Goal: Complete application form: Complete application form

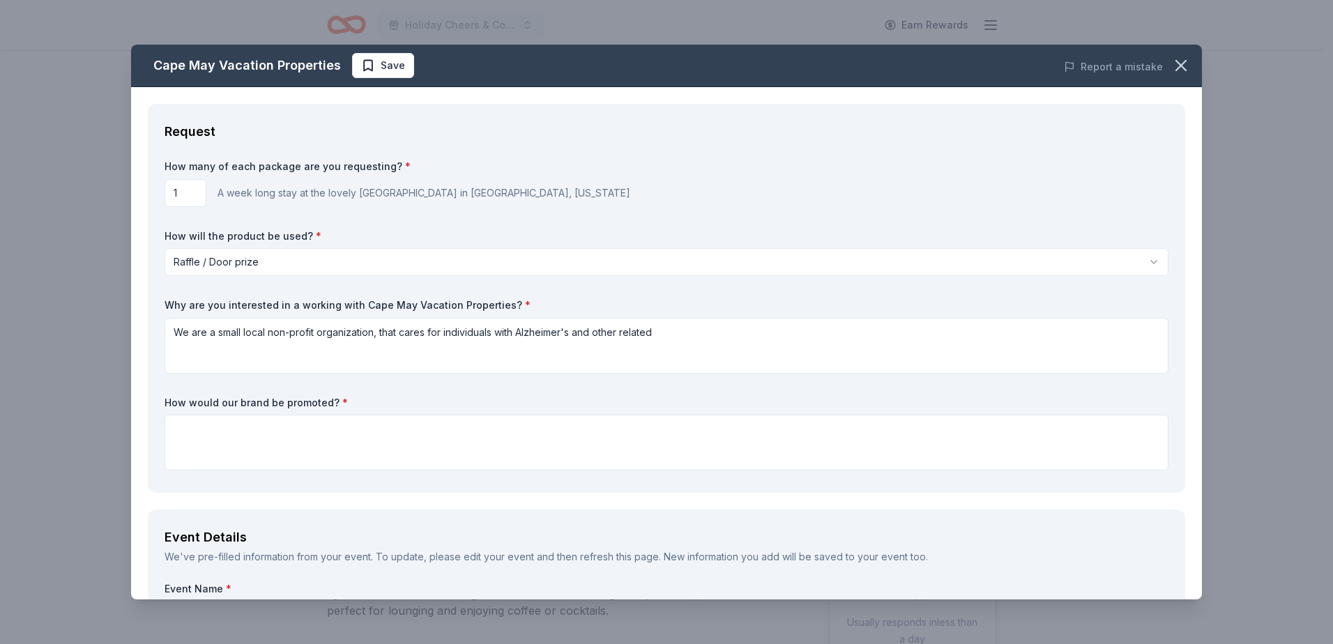
select select "raffleDoorPrize"
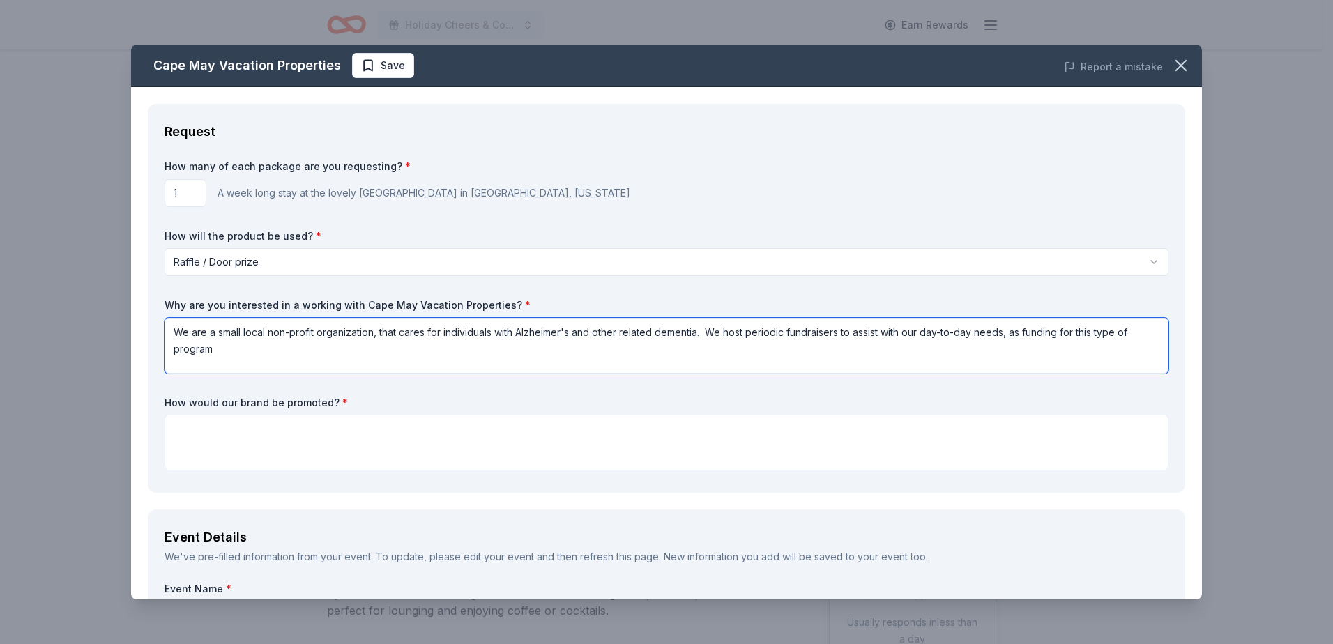
click at [220, 356] on textarea "We are a small local non-profit organization, that cares for individuals with A…" at bounding box center [667, 346] width 1004 height 56
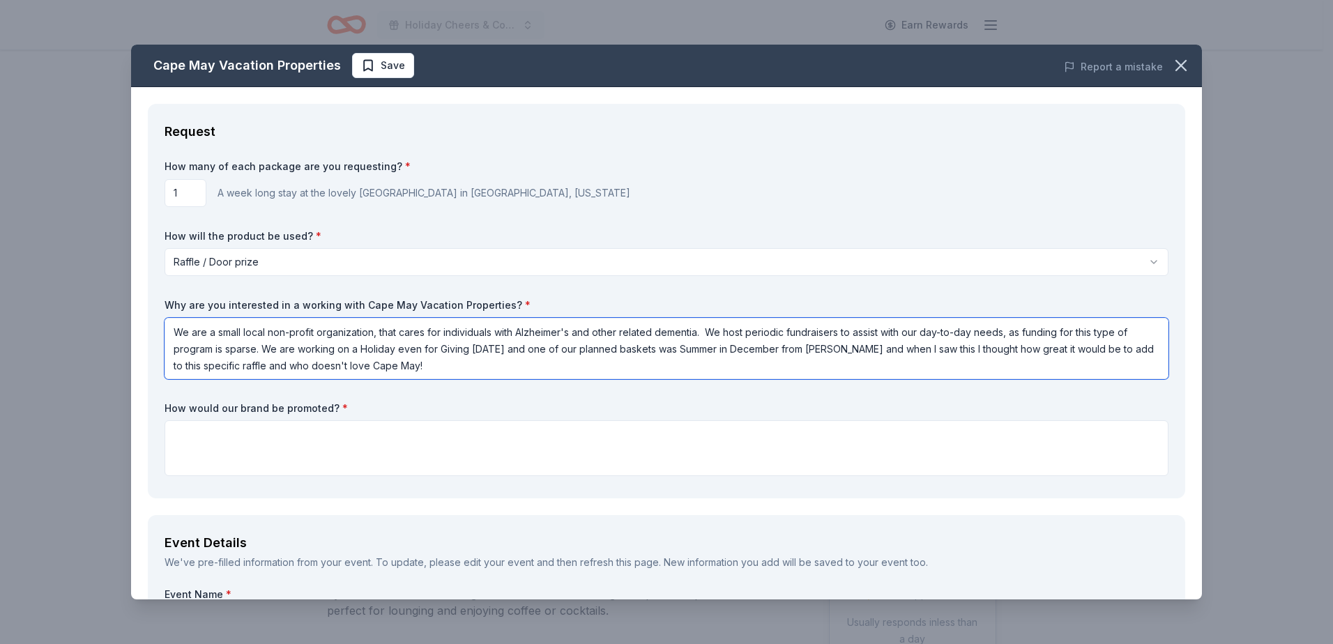
type textarea "We are a small local non-profit organization, that cares for individuals with A…"
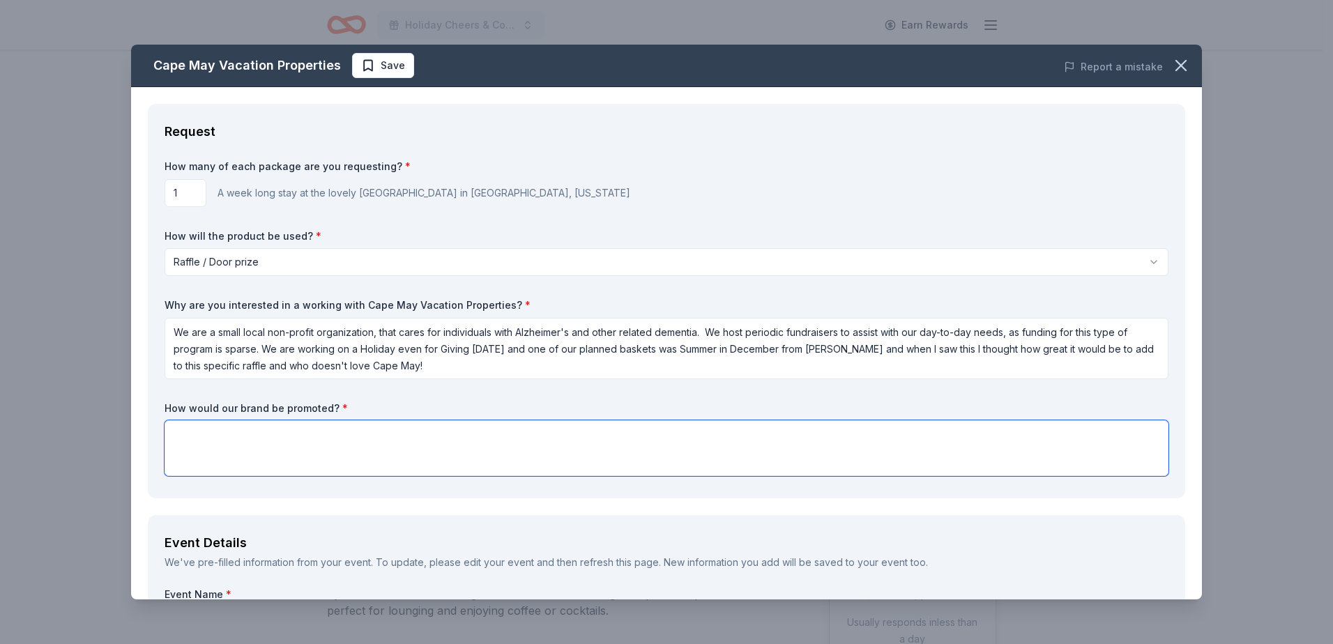
click at [326, 431] on textarea at bounding box center [667, 448] width 1004 height 56
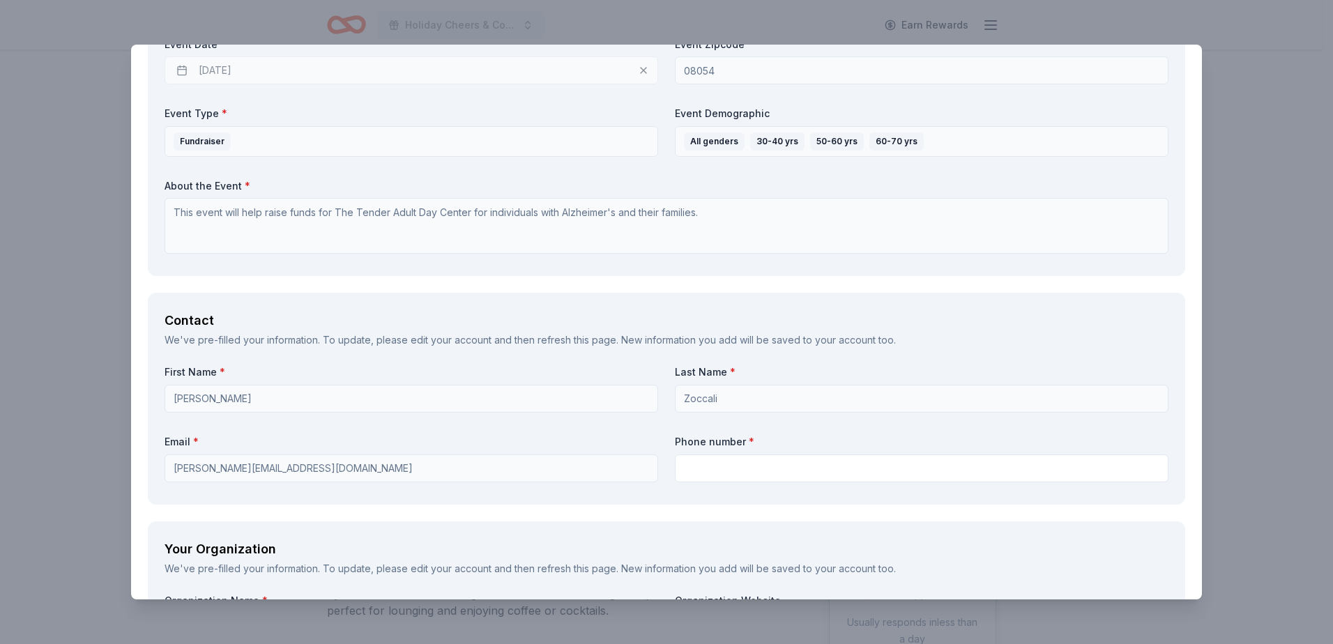
scroll to position [767, 0]
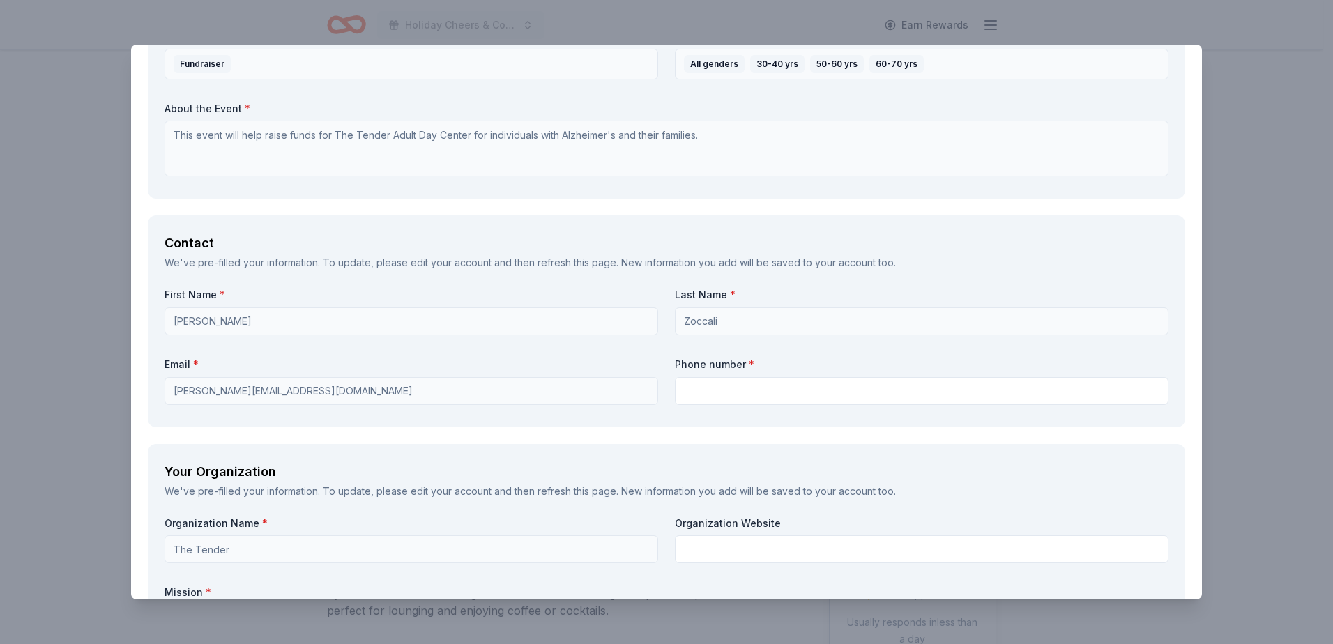
type textarea "Social Media, event bu;;[PERSON_NAME] and durin [PERSON_NAME] event."
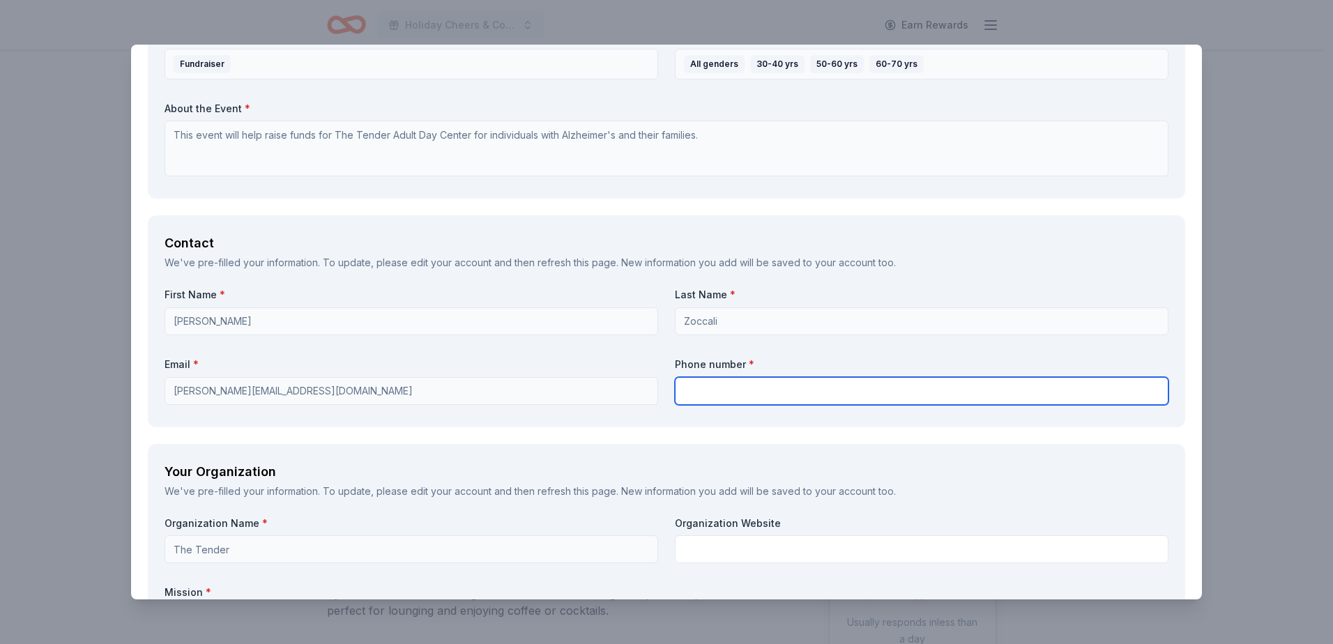
click at [734, 386] on input "text" at bounding box center [922, 391] width 494 height 28
type input "8562345999"
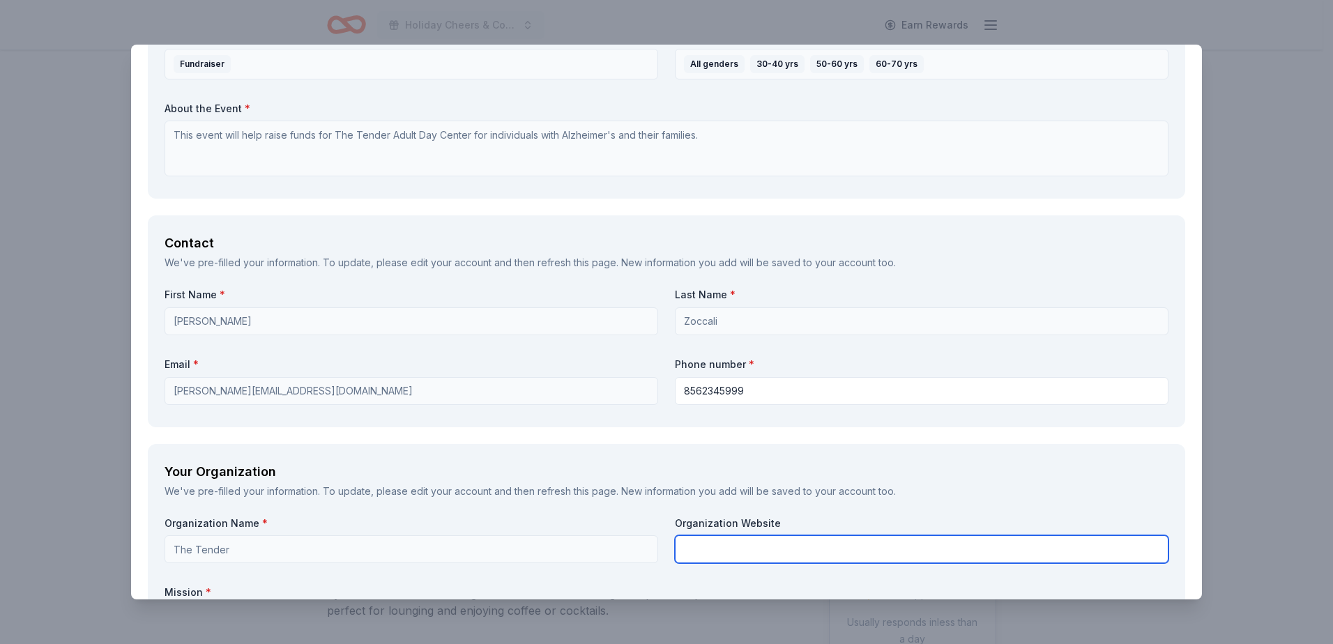
type input "The Tender Inc"
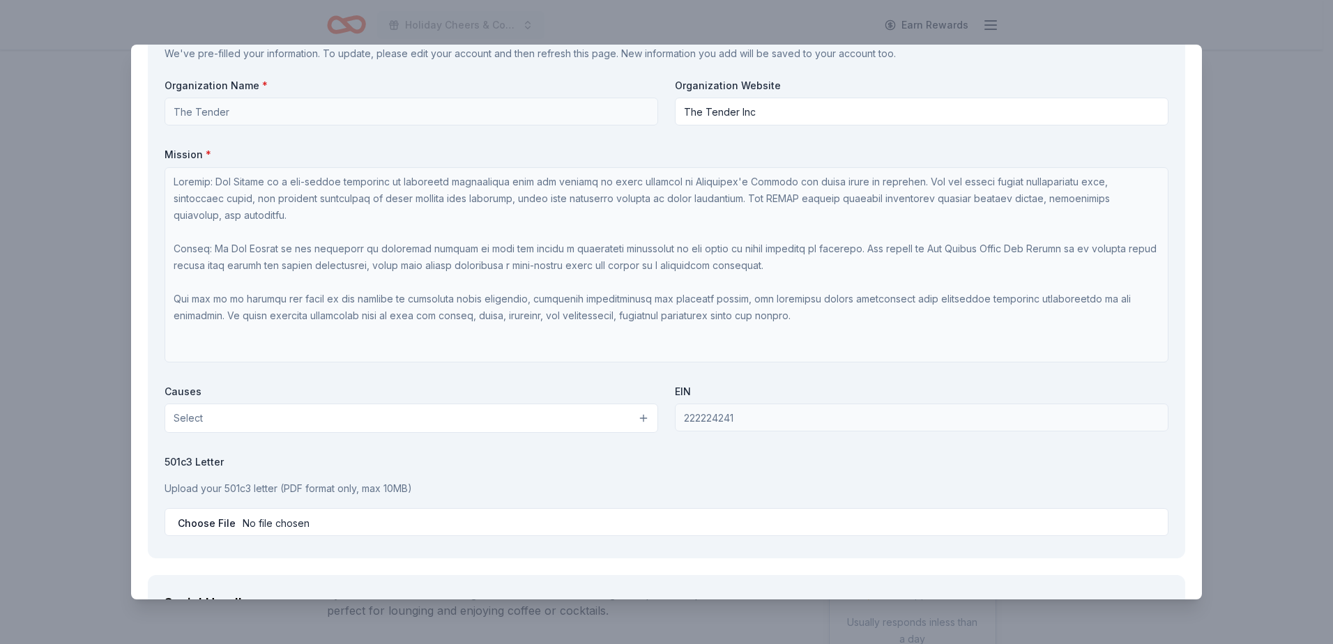
scroll to position [1255, 0]
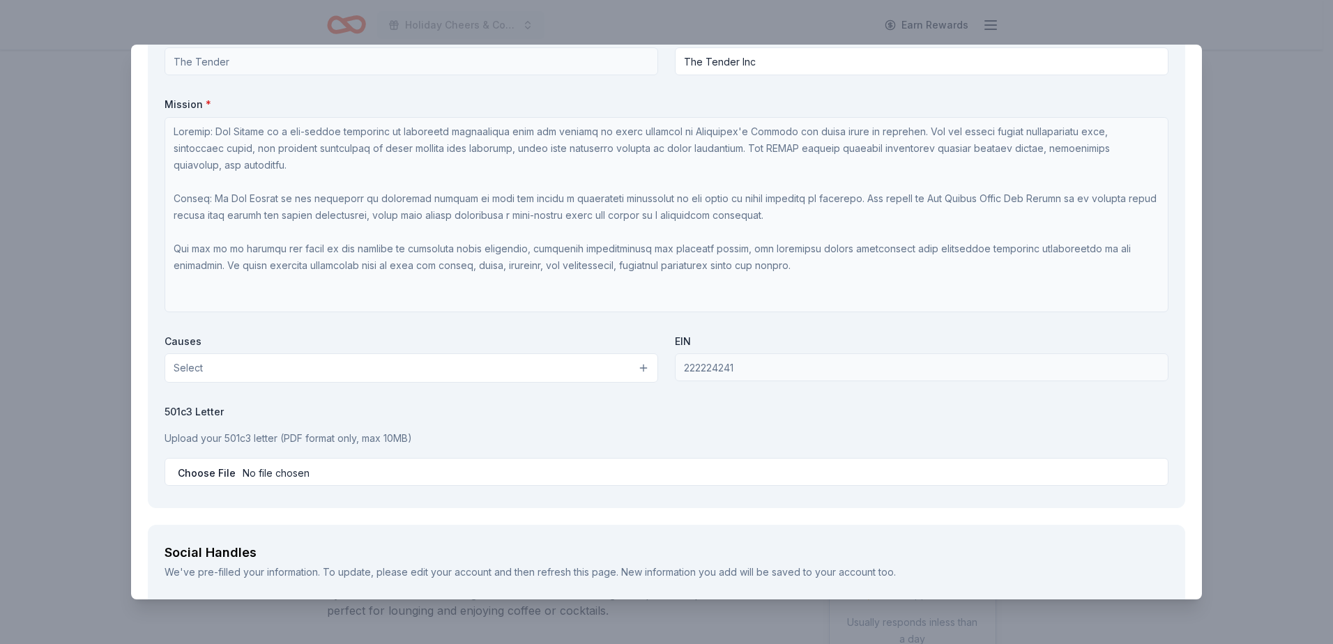
click at [273, 359] on button "Select" at bounding box center [412, 367] width 494 height 29
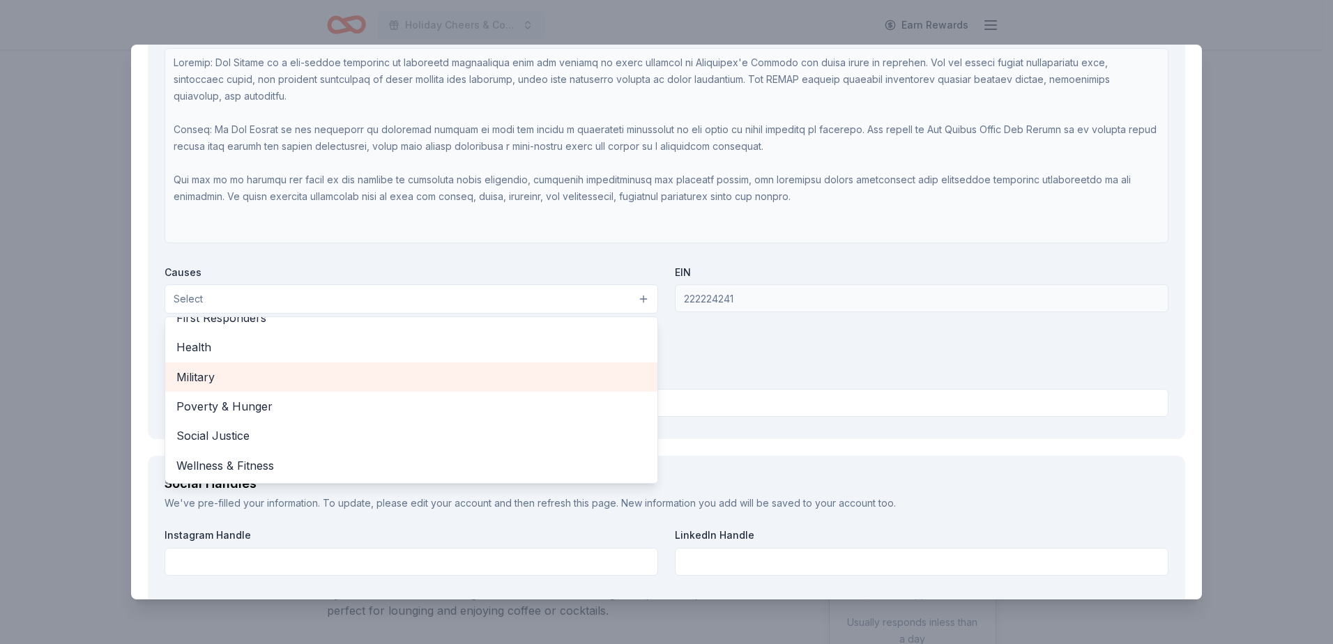
scroll to position [1325, 0]
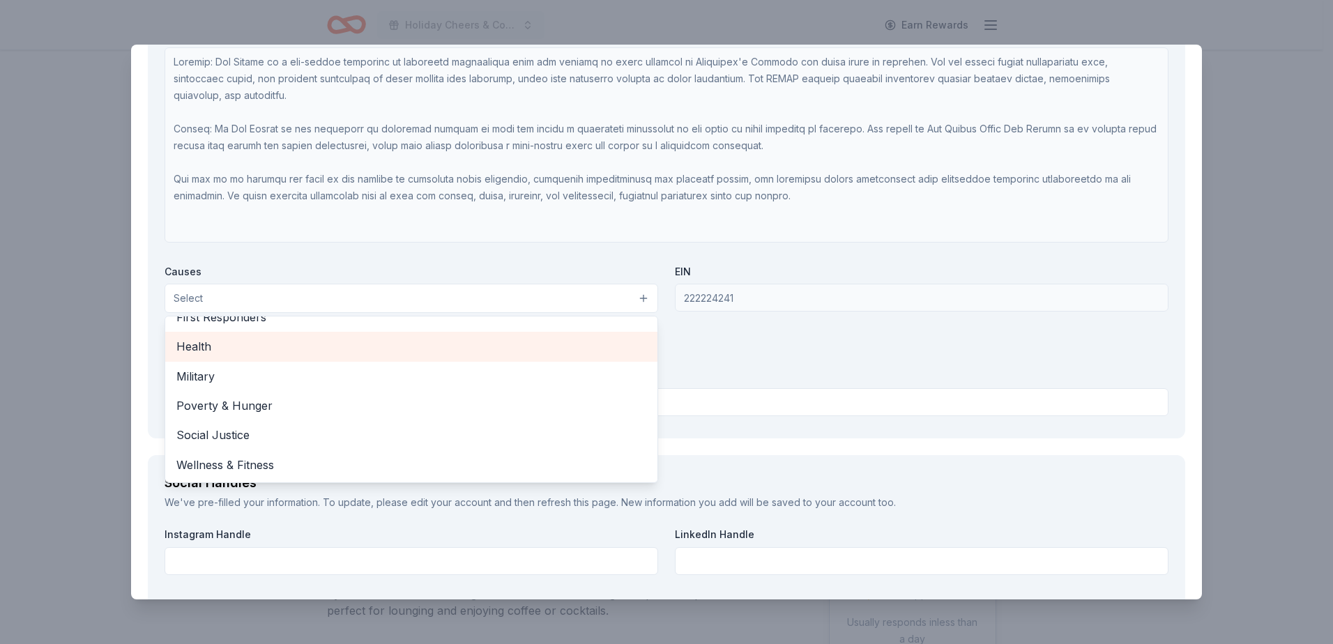
click at [238, 349] on span "Health" at bounding box center [411, 346] width 470 height 18
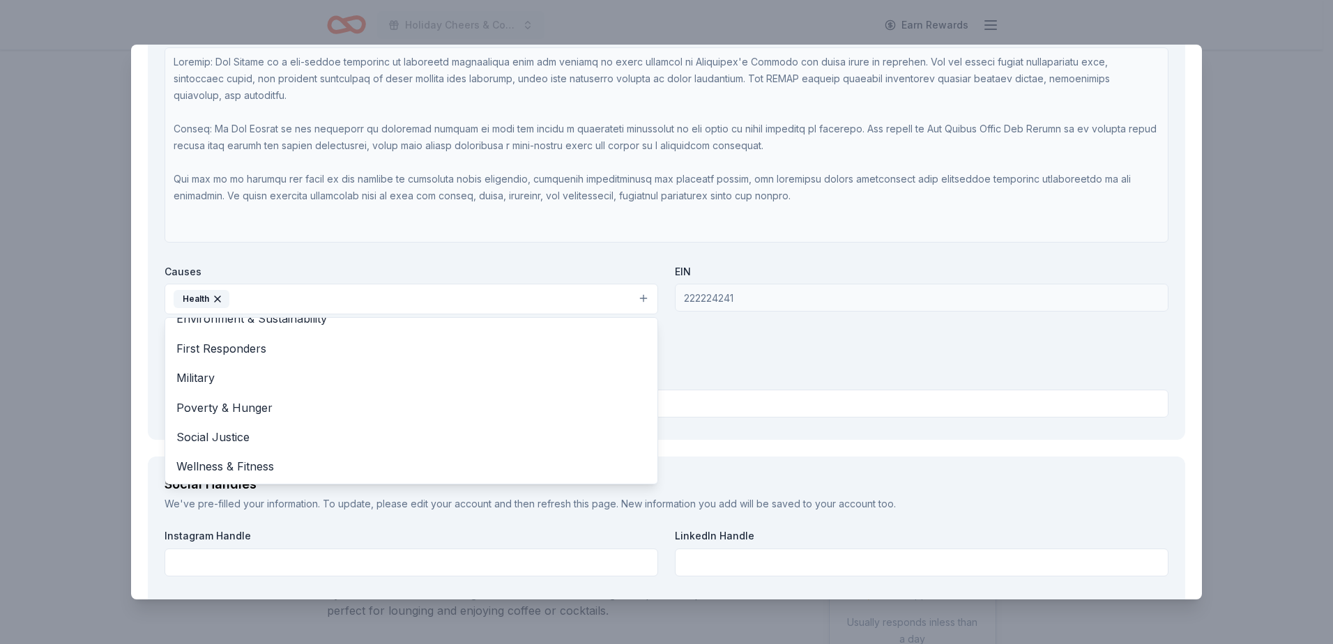
drag, startPoint x: 948, startPoint y: 379, endPoint x: 940, endPoint y: 379, distance: 8.4
click at [947, 379] on div "Organization Name * The Tender Organization Website The Tender Inc Mission * Ca…" at bounding box center [667, 191] width 1004 height 464
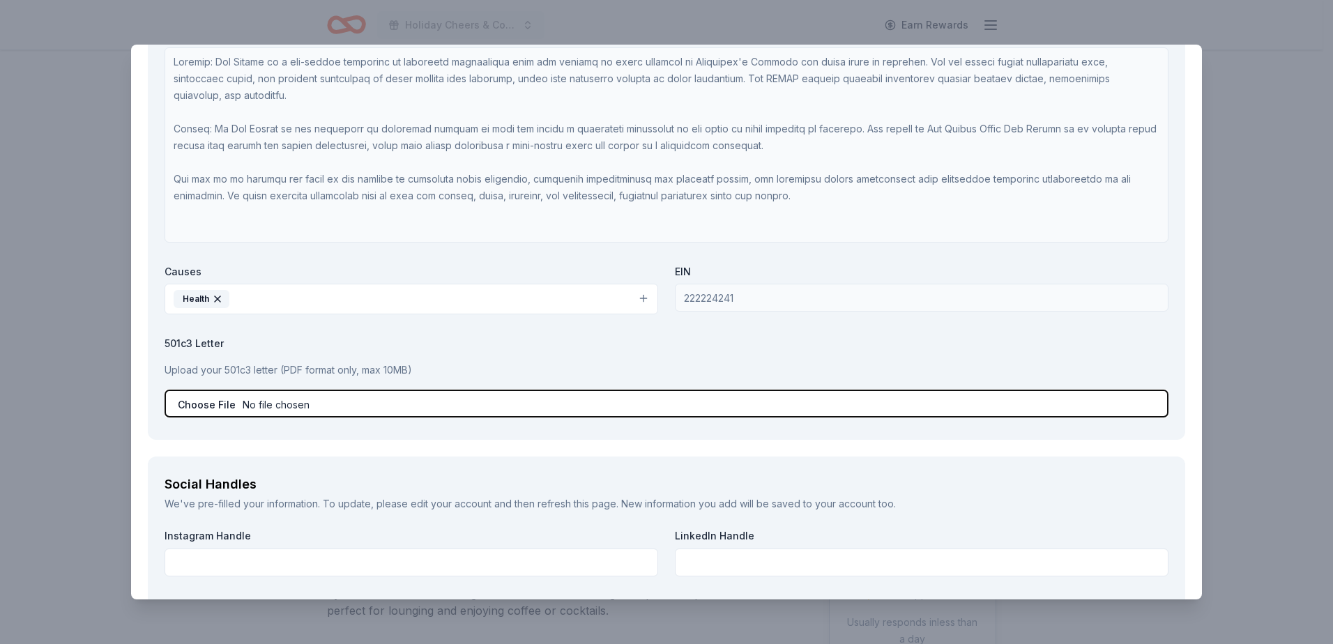
click at [283, 406] on input "file" at bounding box center [667, 404] width 1004 height 28
type input "C:\fakepath\IRS 501 (c) (3).pdf"
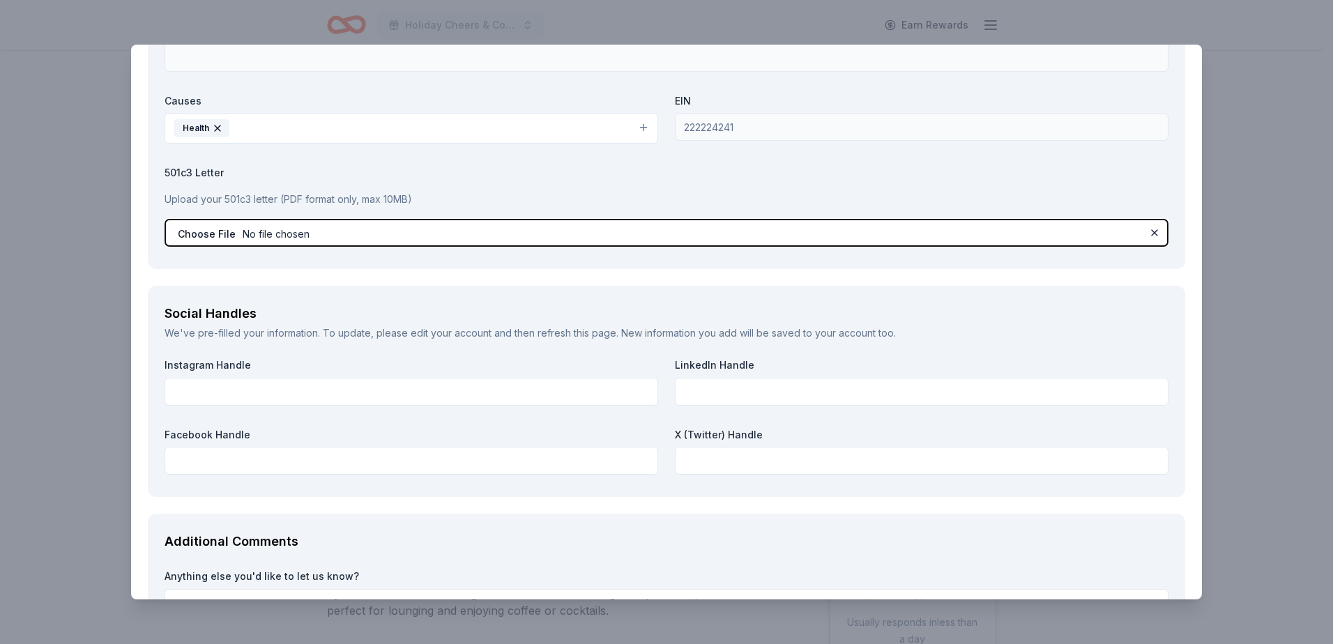
scroll to position [1534, 0]
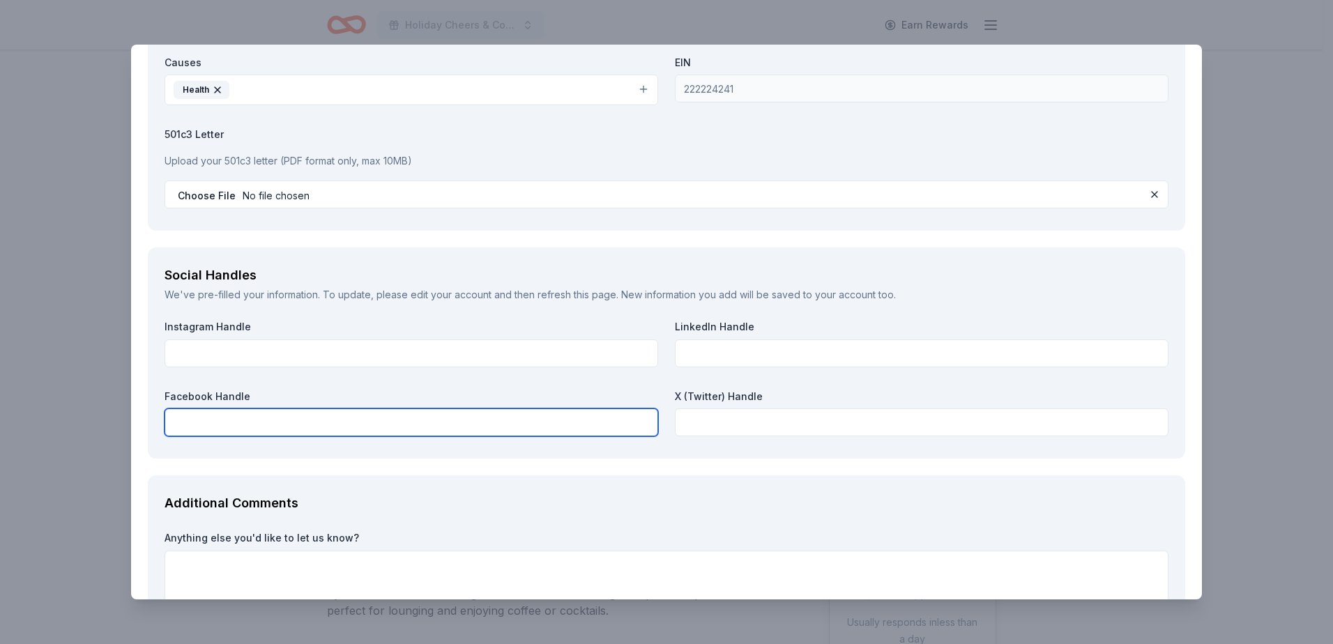
paste input "[URL][DOMAIN_NAME]"
type input "[URL][DOMAIN_NAME]"
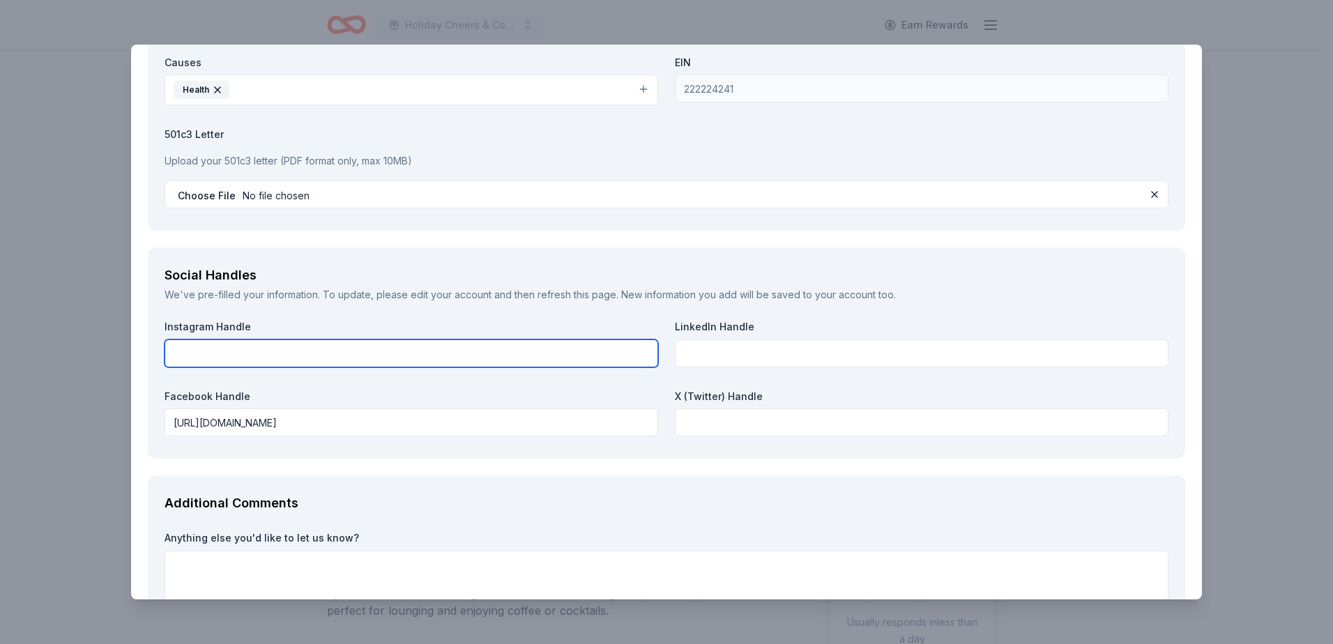
click at [370, 344] on input "text" at bounding box center [412, 354] width 494 height 28
type input "H"
type input "[URL][DOMAIN_NAME]"
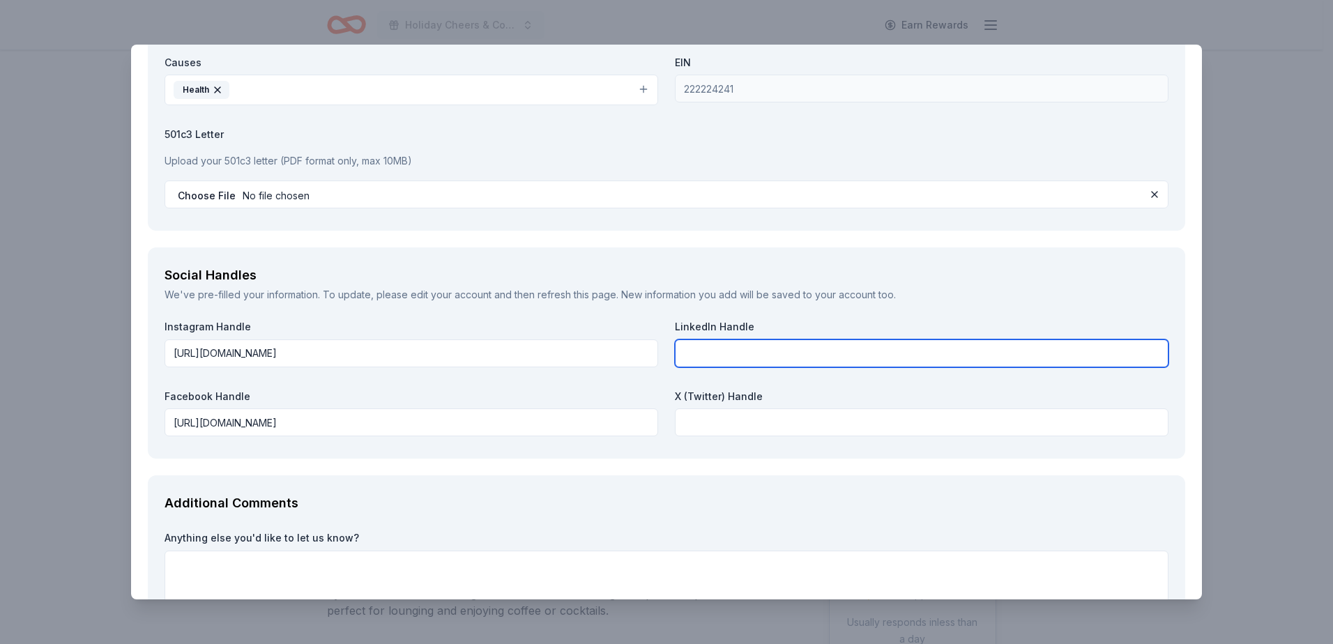
click at [708, 353] on input "text" at bounding box center [922, 354] width 494 height 28
paste input "[URL][DOMAIN_NAME]"
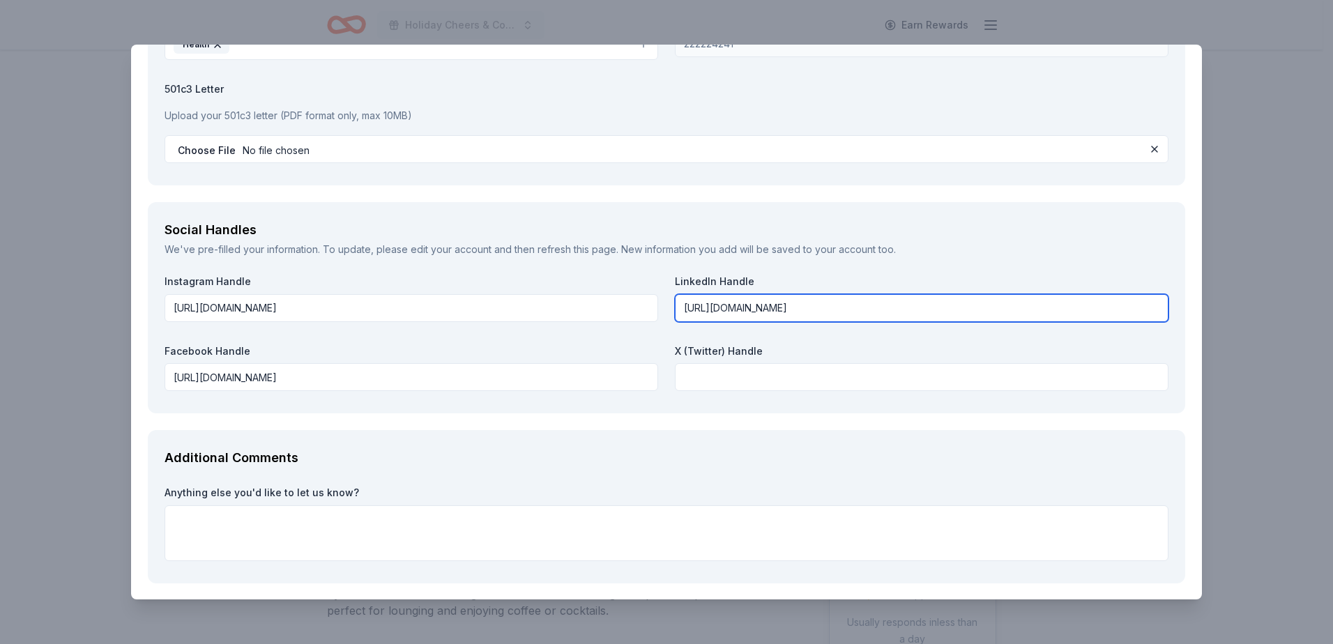
scroll to position [1636, 0]
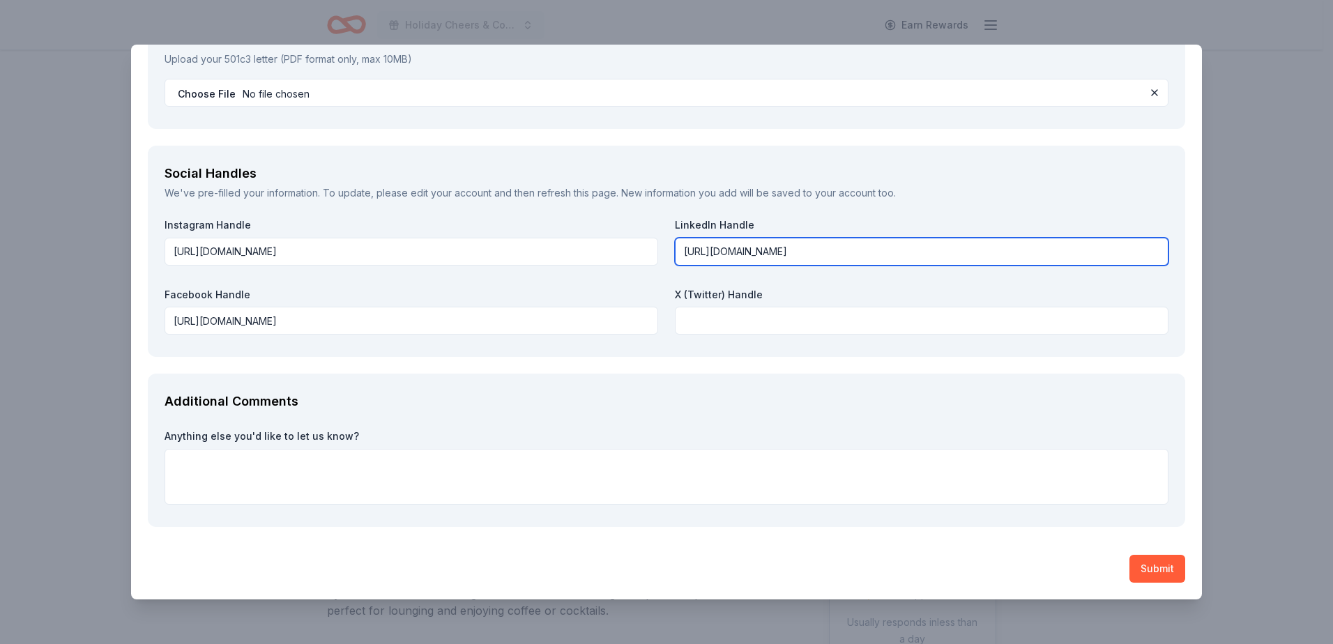
type input "[URL][DOMAIN_NAME]"
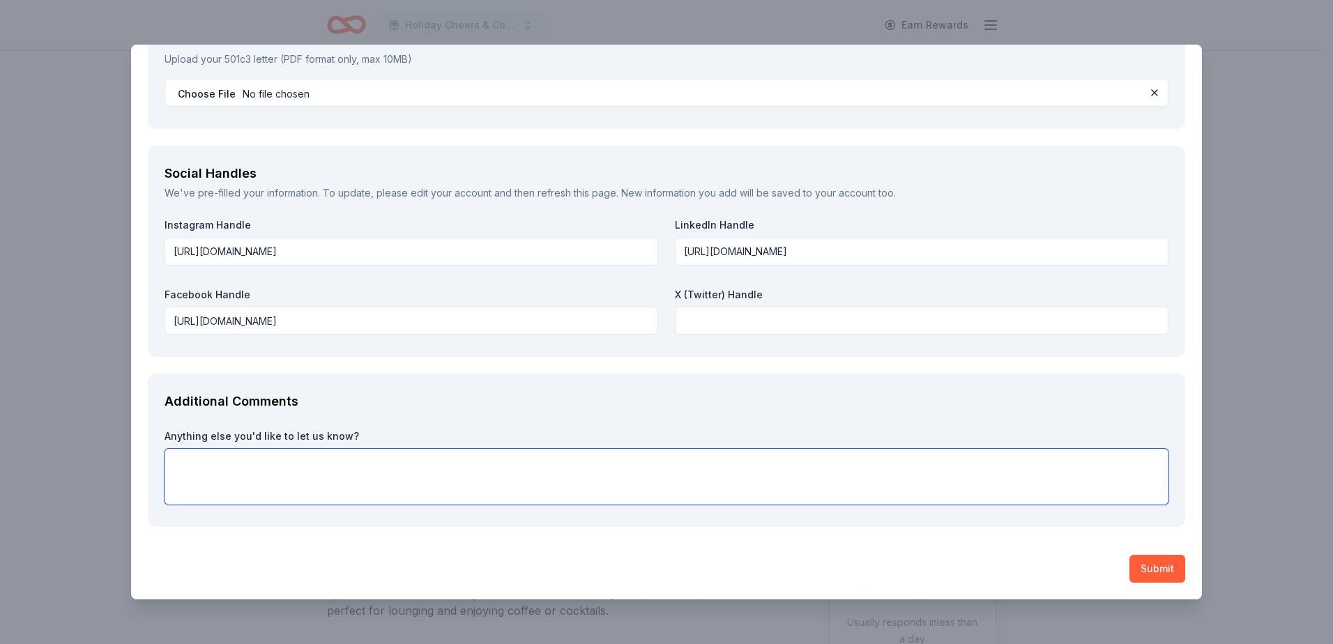
click at [201, 462] on textarea at bounding box center [667, 477] width 1004 height 56
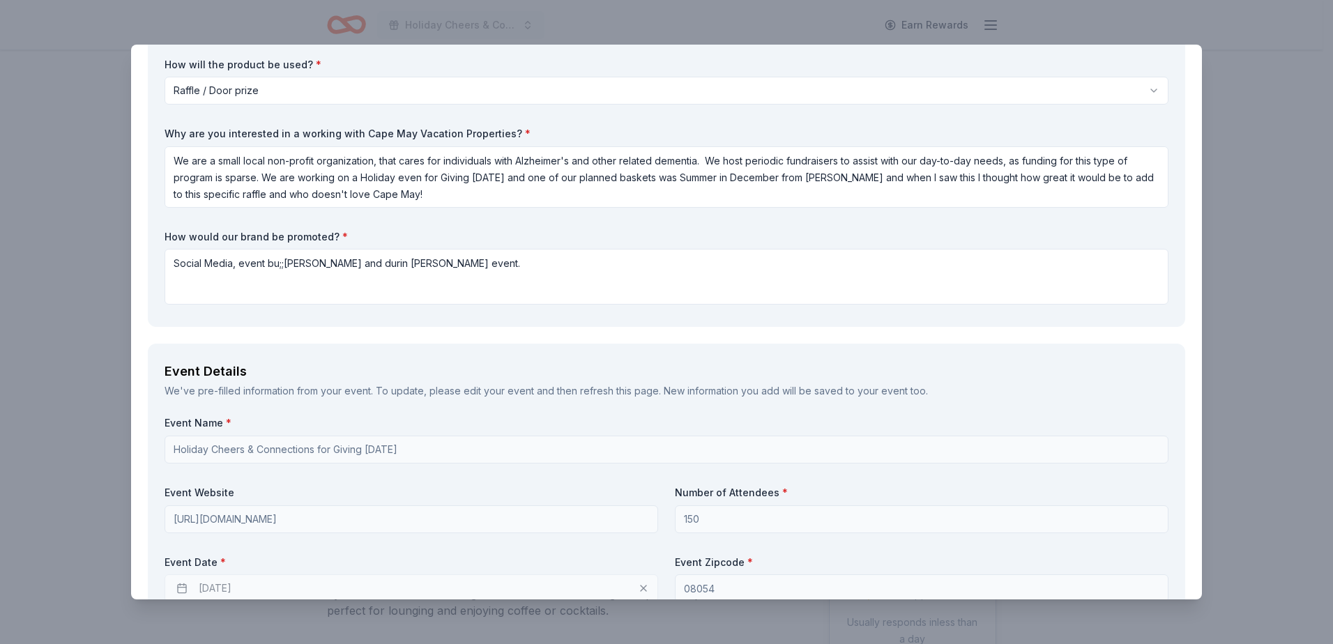
scroll to position [0, 0]
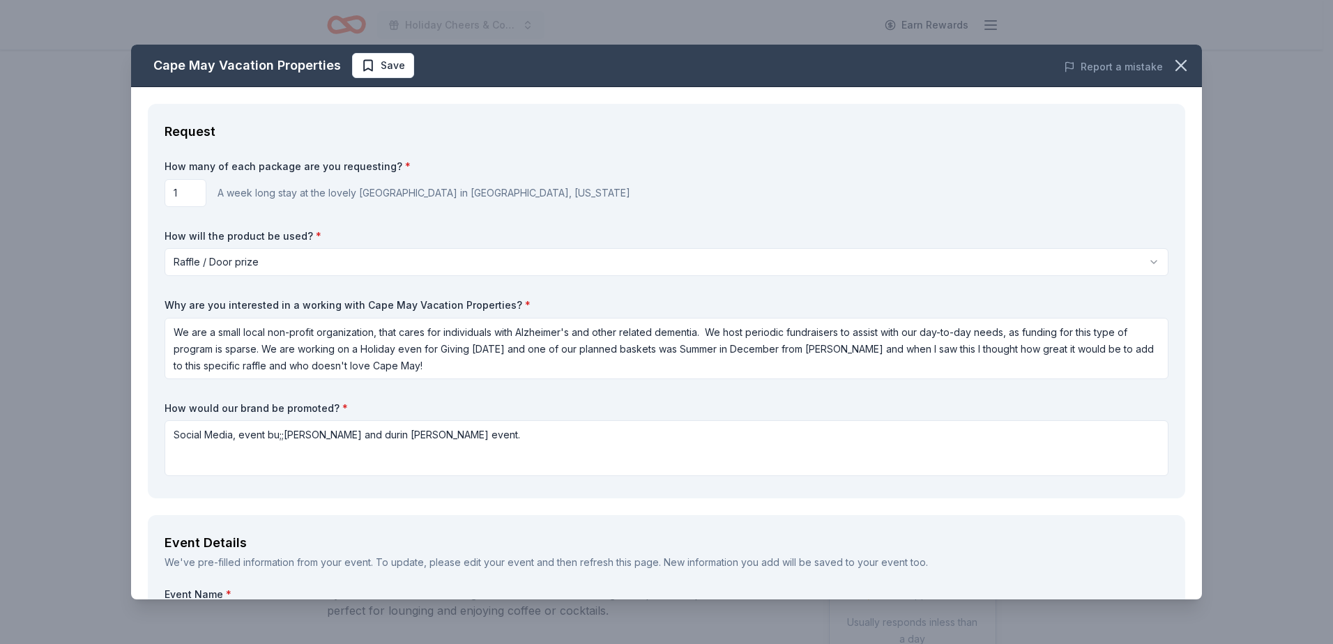
type textarea "We are an extremely small organization and are very grateful for our donors. Th…"
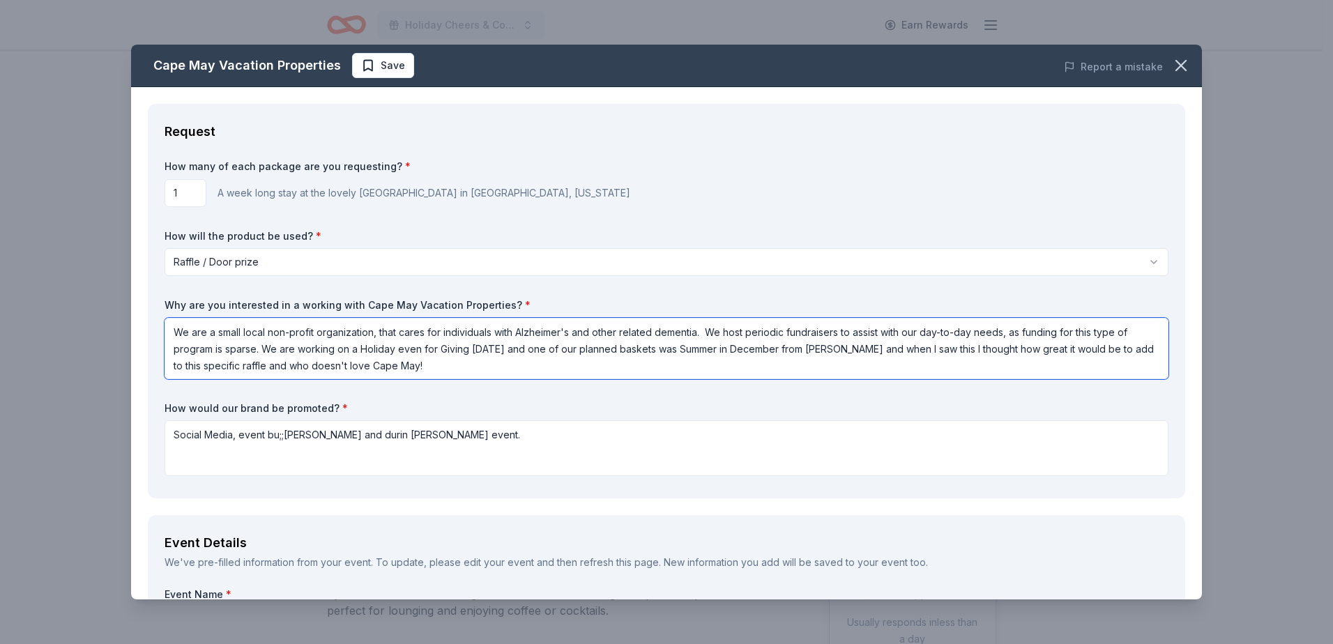
click at [700, 333] on textarea "We are a small local non-profit organization, that cares for individuals with A…" at bounding box center [667, 348] width 1004 height 61
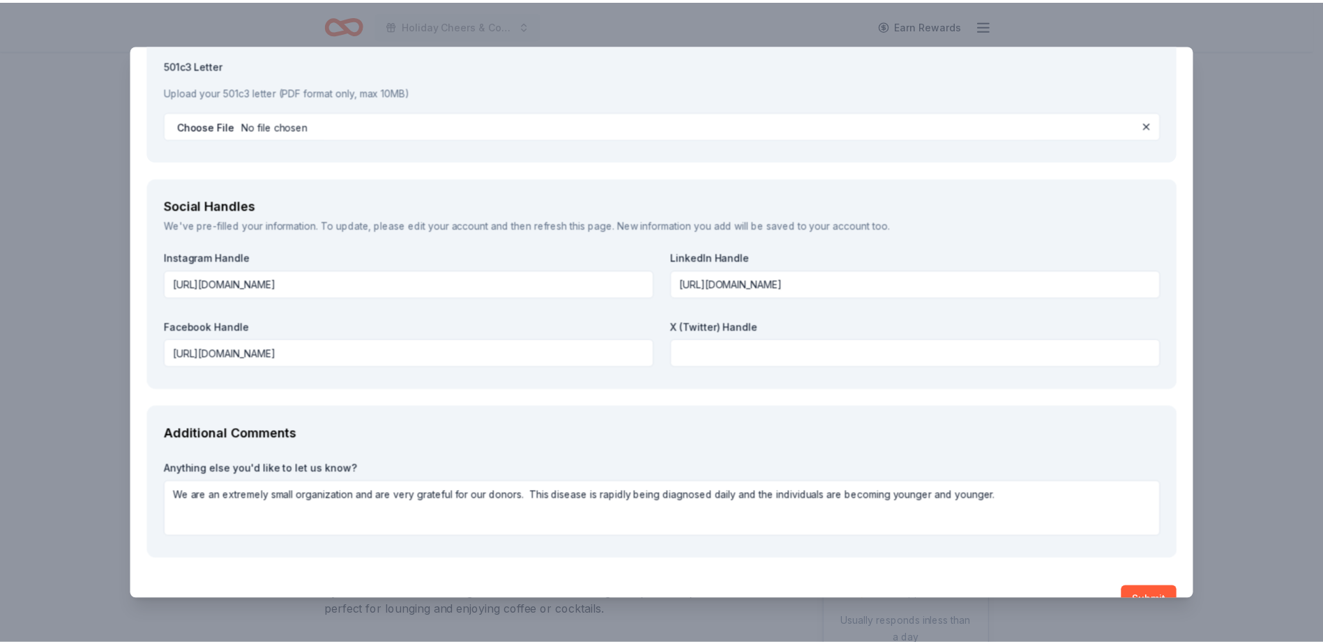
scroll to position [1636, 0]
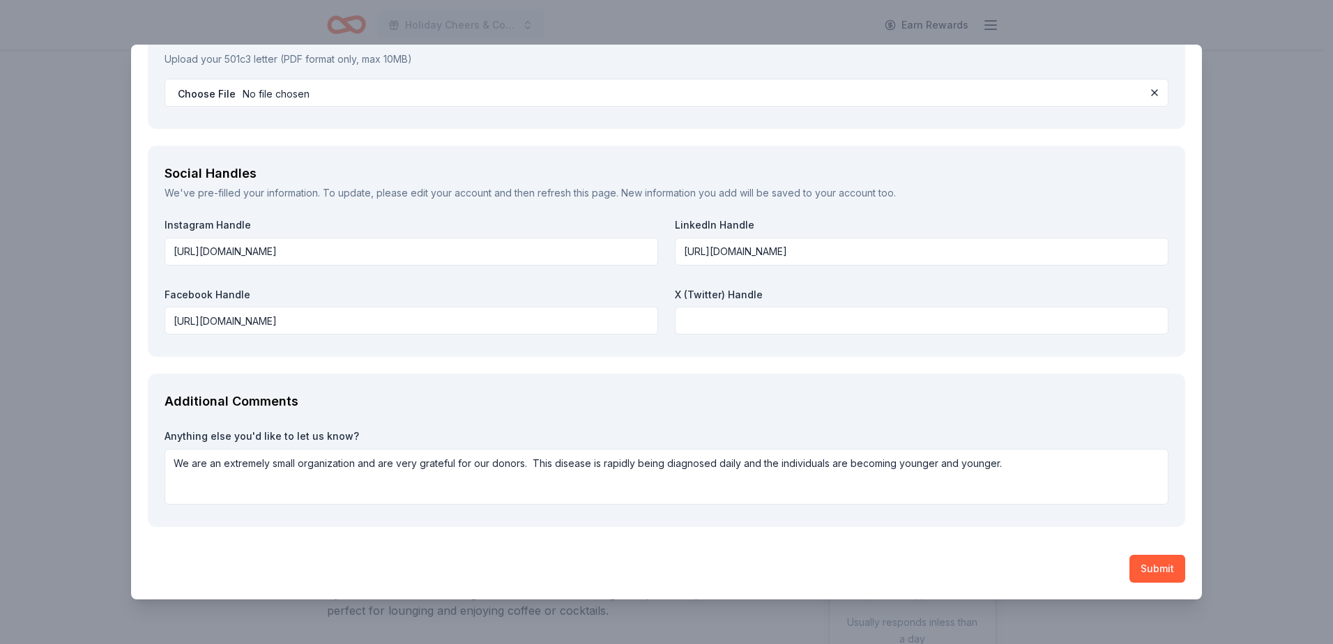
type textarea "We are a small local non-profit organization, that cares for individuals with A…"
click at [1001, 466] on textarea "We are an extremely small organization and are very grateful for our donors. Th…" at bounding box center [667, 477] width 1004 height 56
click at [547, 478] on textarea "We are an extremely small organization and are very grateful for our donors. Th…" at bounding box center [667, 477] width 1004 height 56
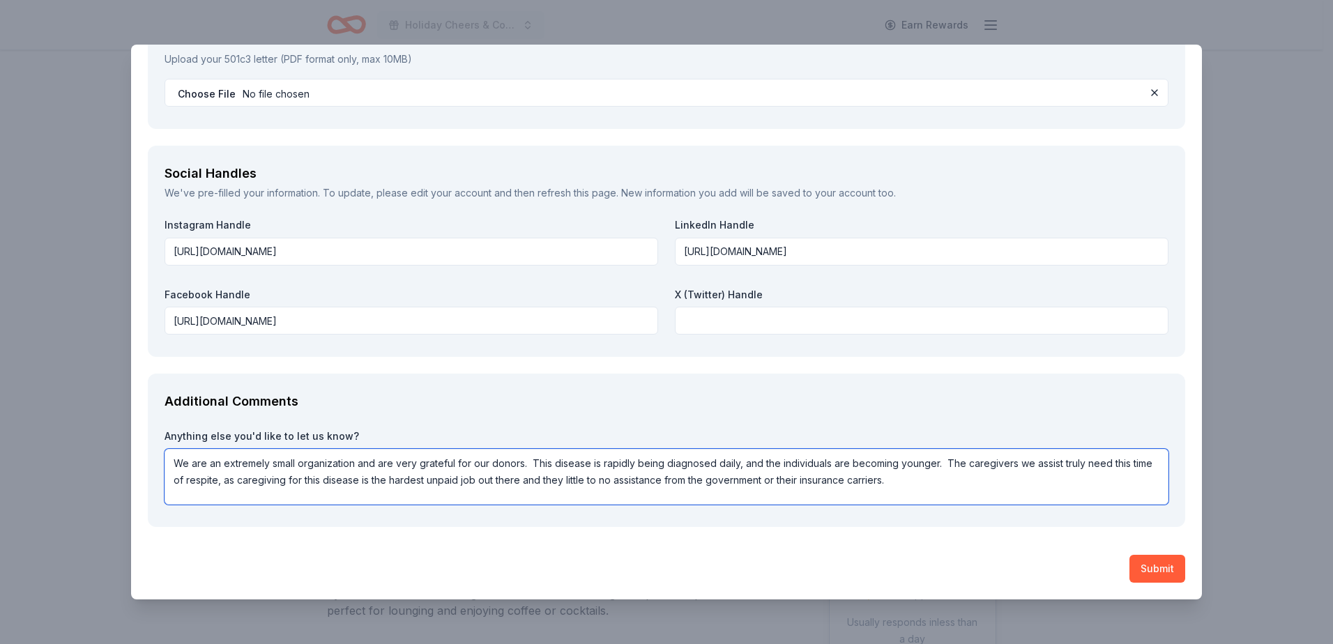
drag, startPoint x: 561, startPoint y: 481, endPoint x: 582, endPoint y: 474, distance: 22.0
click at [565, 481] on textarea "We are an extremely small organization and are very grateful for our donors. Th…" at bounding box center [667, 477] width 1004 height 56
drag, startPoint x: 572, startPoint y: 496, endPoint x: 563, endPoint y: 491, distance: 11.2
click at [572, 496] on textarea "We are an extremely small organization and are very grateful for our donors. Th…" at bounding box center [667, 477] width 1004 height 56
drag, startPoint x: 562, startPoint y: 482, endPoint x: 572, endPoint y: 484, distance: 9.9
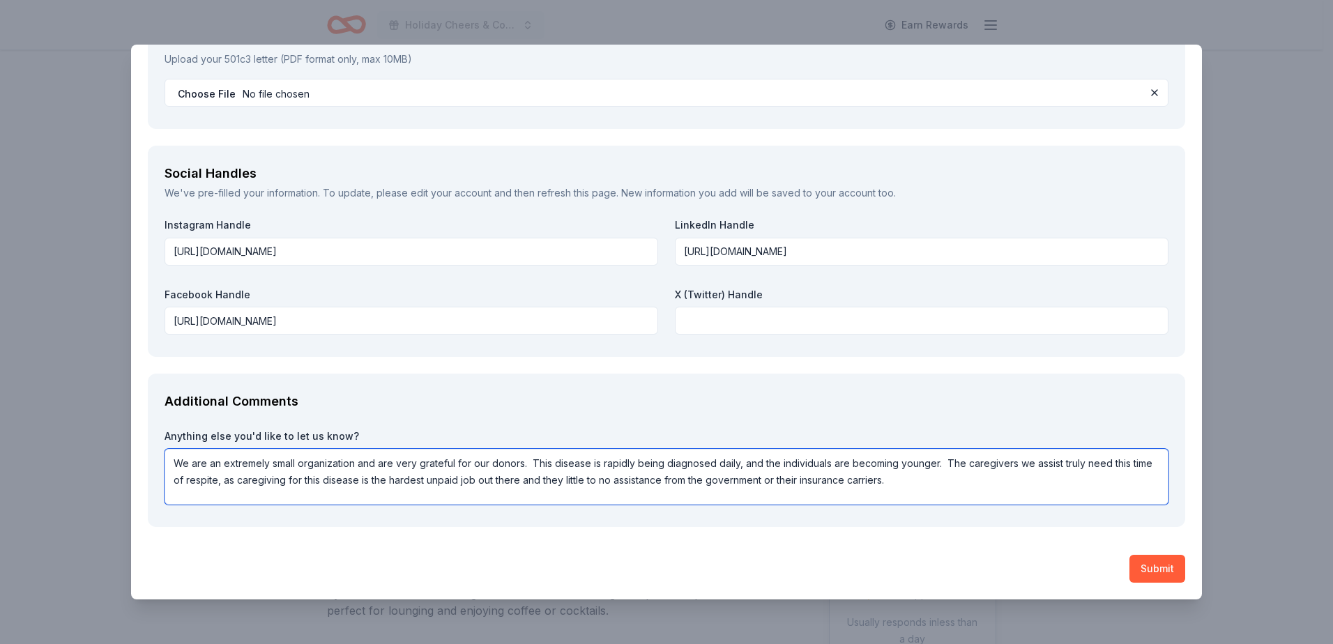
click at [562, 483] on textarea "We are an extremely small organization and are very grateful for our donors. Th…" at bounding box center [667, 477] width 1004 height 56
click at [931, 475] on textarea "We are an extremely small organization and are very grateful for our donors. Th…" at bounding box center [667, 477] width 1004 height 56
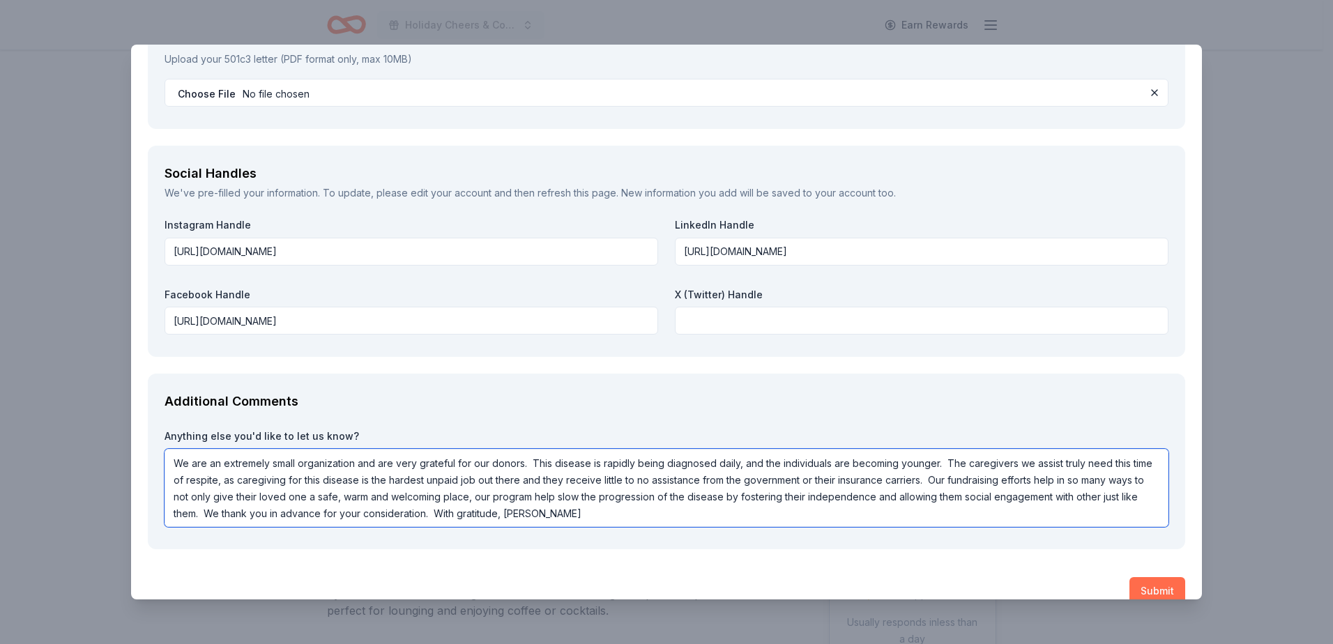
type textarea "We are an extremely small organization and are very grateful for our donors. Th…"
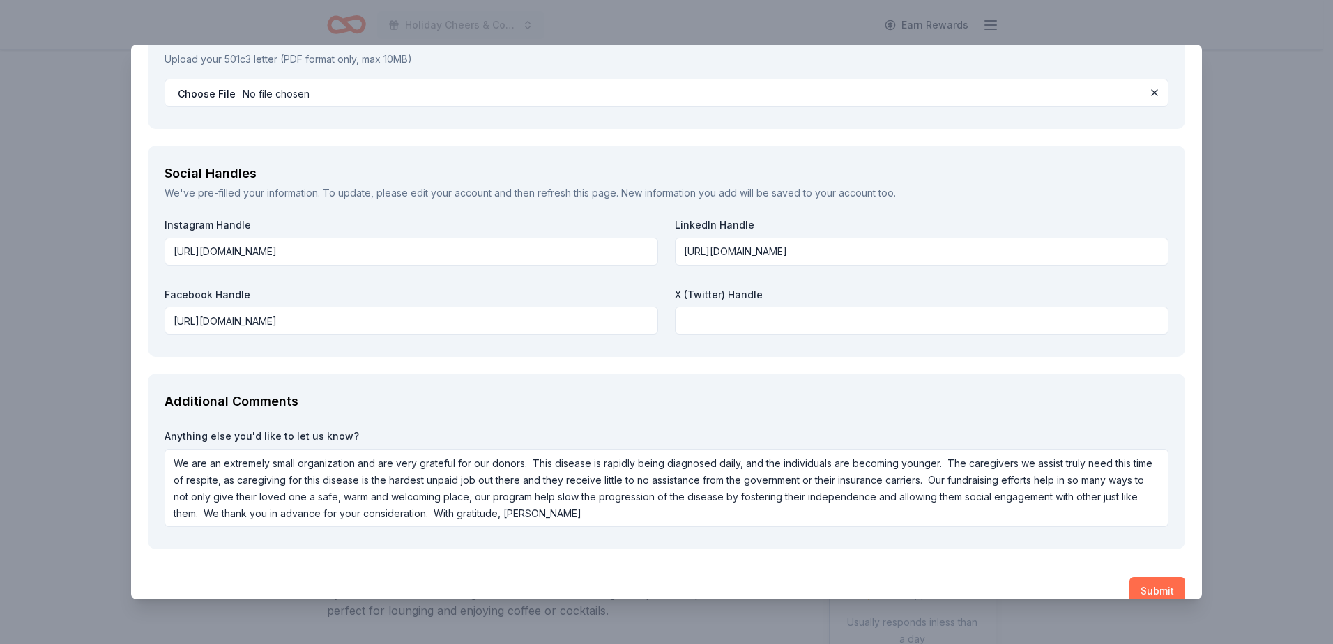
click at [1143, 591] on button "Submit" at bounding box center [1157, 591] width 56 height 28
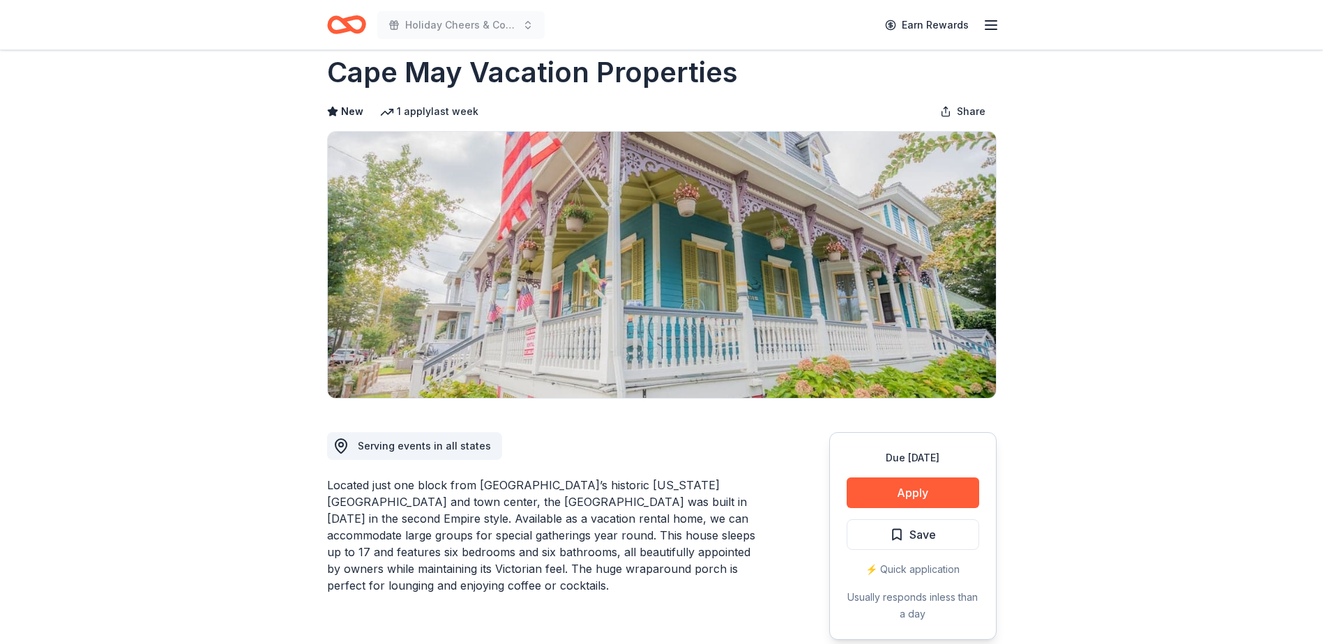
scroll to position [0, 0]
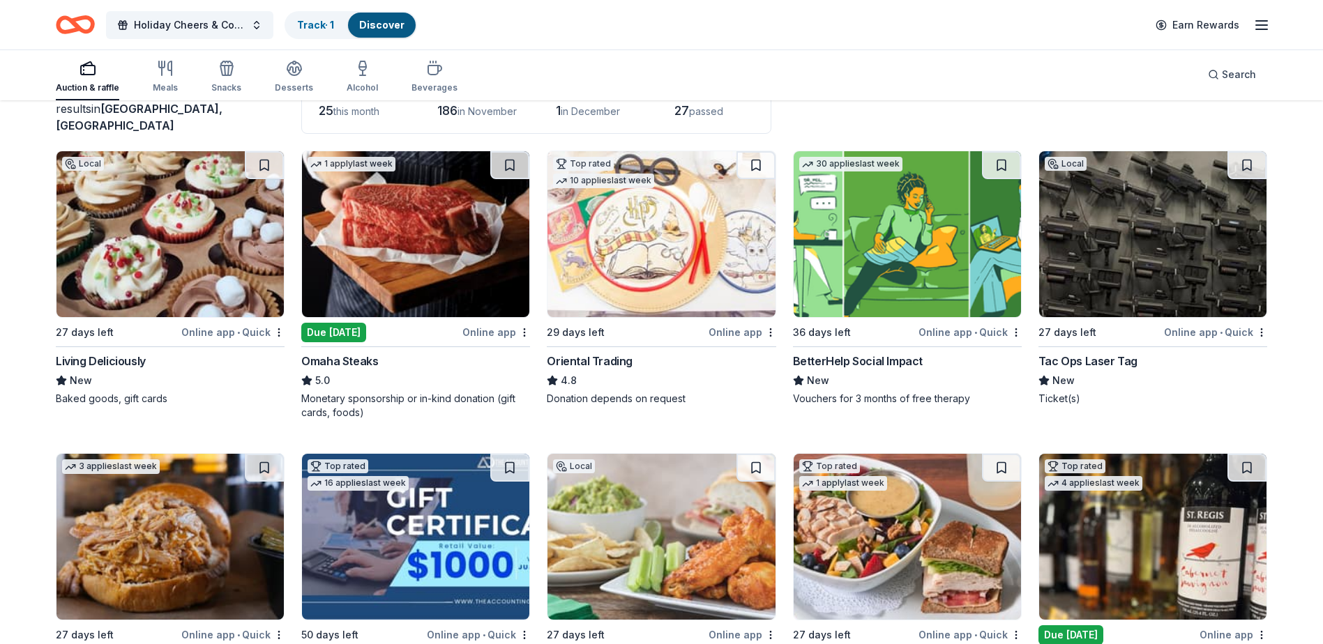
scroll to position [70, 0]
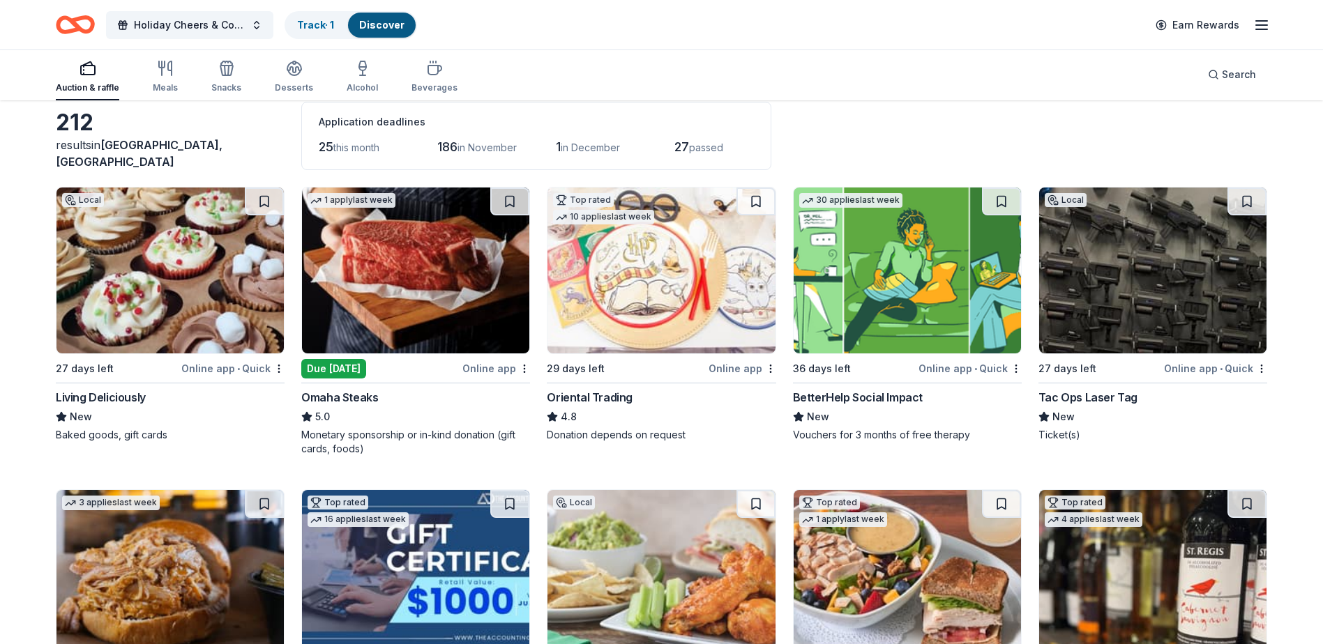
click at [347, 150] on span "this month" at bounding box center [356, 148] width 46 height 12
click at [323, 142] on span "25" at bounding box center [326, 146] width 15 height 15
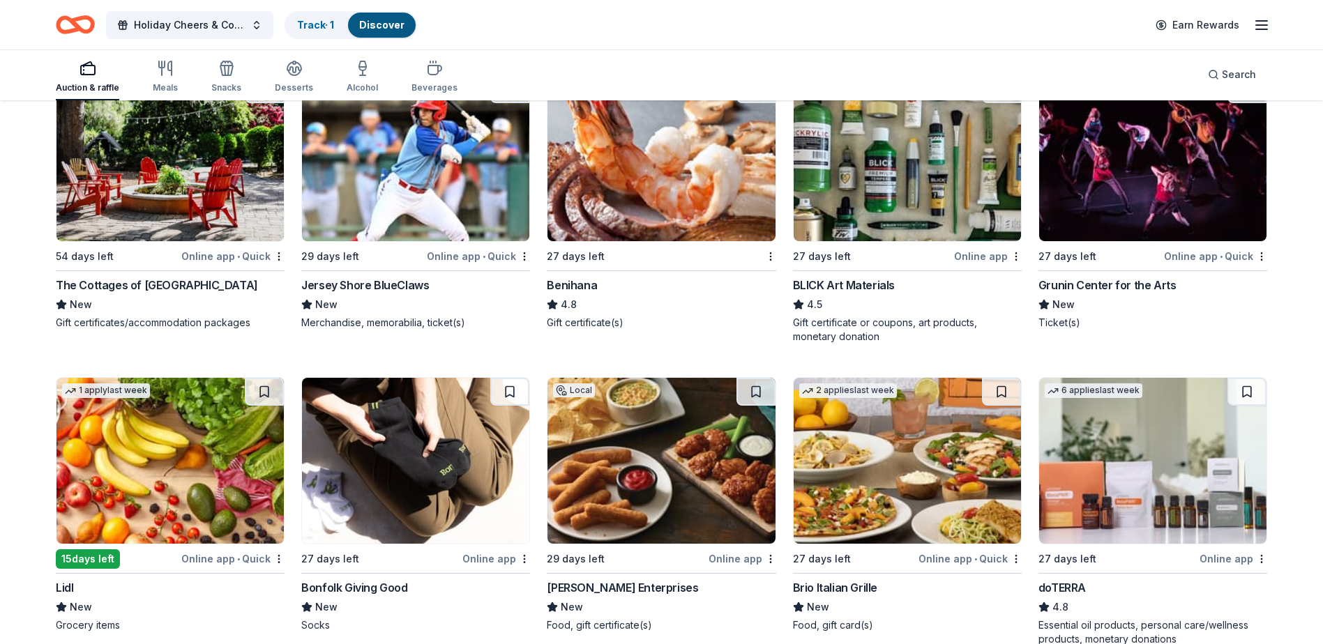
scroll to position [3572, 0]
